Goal: Communication & Community: Answer question/provide support

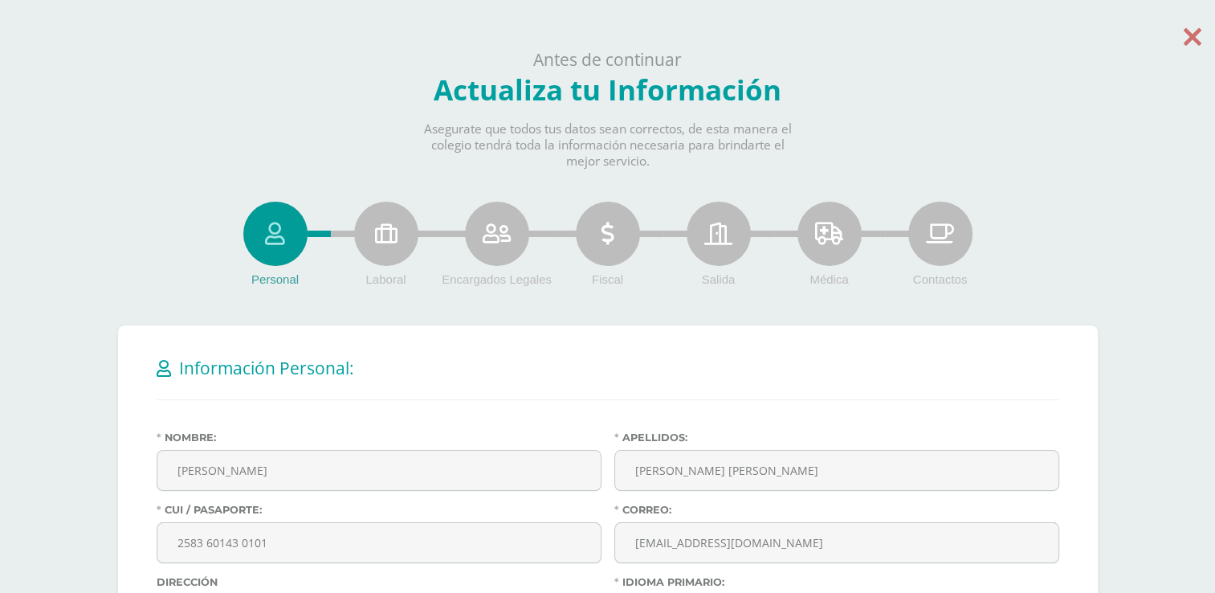
click at [1192, 35] on icon at bounding box center [1193, 36] width 18 height 28
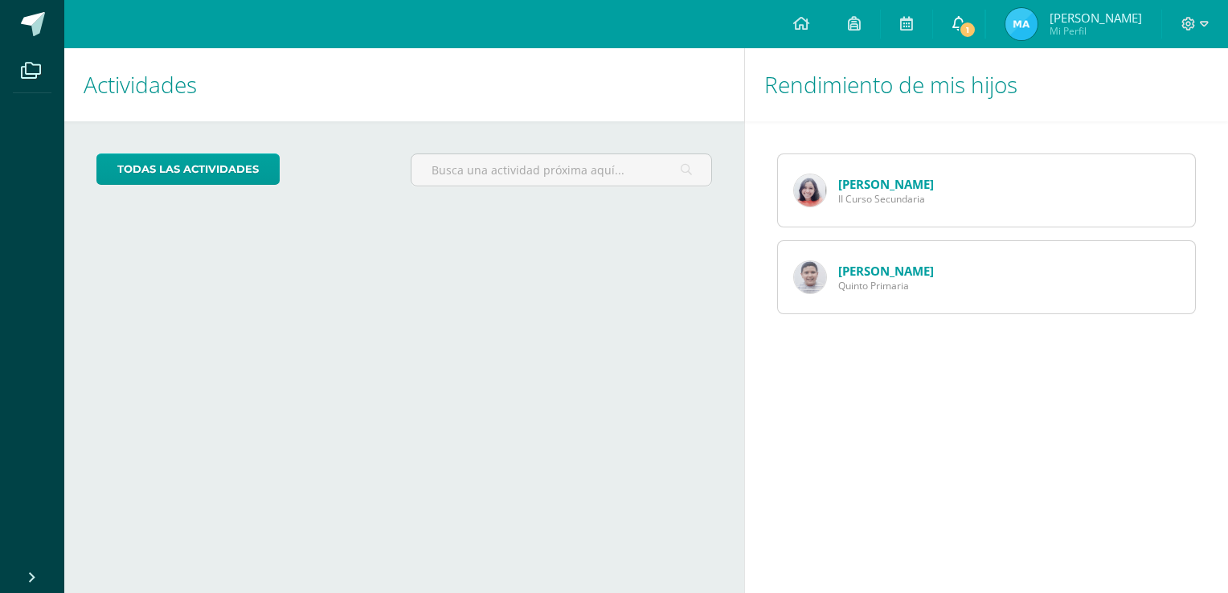
click at [958, 27] on icon at bounding box center [958, 23] width 13 height 14
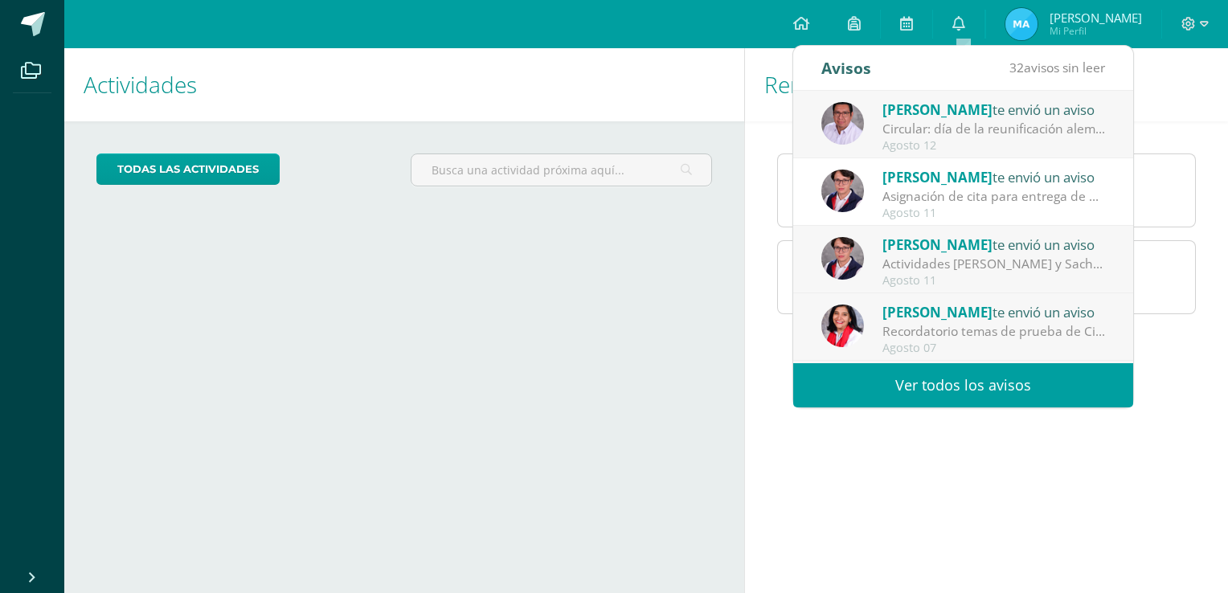
click at [961, 118] on div "[PERSON_NAME] te envió un aviso" at bounding box center [993, 109] width 223 height 21
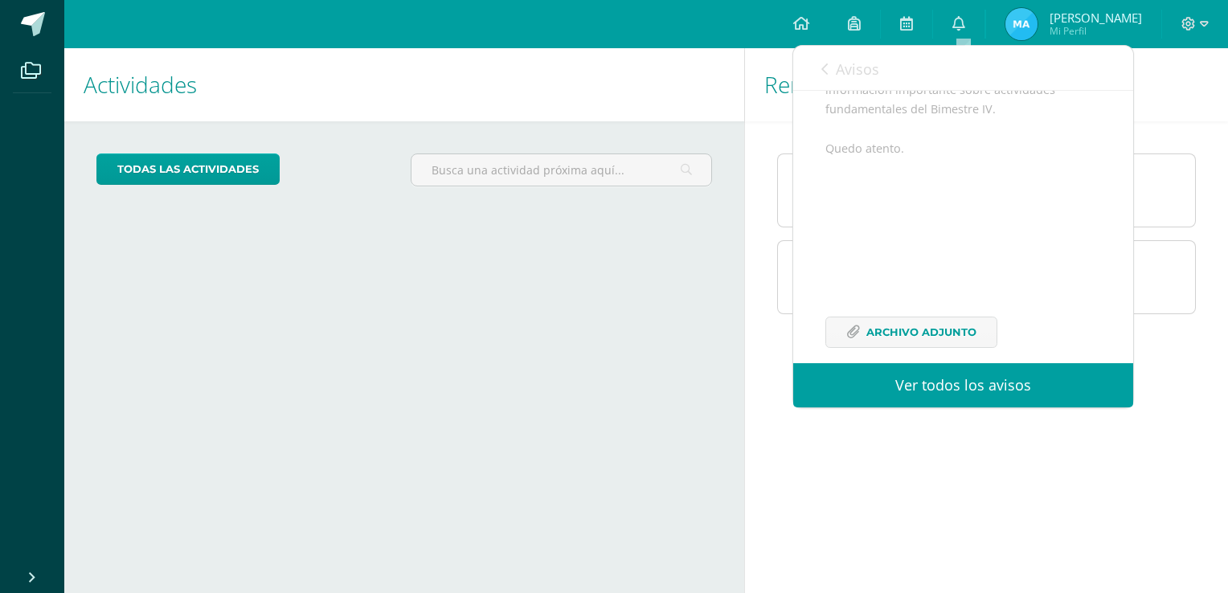
scroll to position [267, 0]
click at [900, 305] on span "Archivo Adjunto" at bounding box center [921, 312] width 110 height 30
